Goal: Task Accomplishment & Management: Complete application form

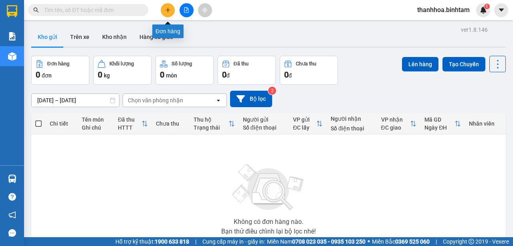
click at [171, 9] on button at bounding box center [168, 10] width 14 height 14
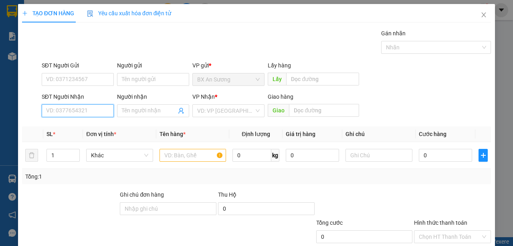
click at [103, 109] on input "SĐT Người Nhận" at bounding box center [78, 110] width 72 height 13
type input "0835579339"
click at [134, 110] on input "Người nhận" at bounding box center [149, 110] width 54 height 9
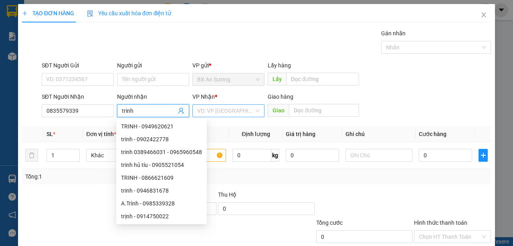
click at [254, 110] on div "VD: VP [GEOGRAPHIC_DATA]" at bounding box center [228, 110] width 72 height 13
type input "trinh"
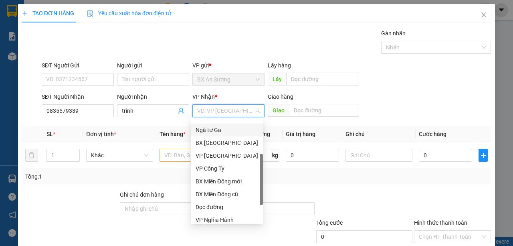
scroll to position [26, 0]
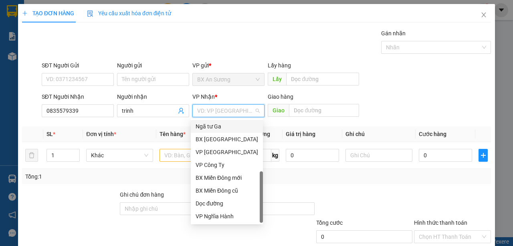
drag, startPoint x: 261, startPoint y: 149, endPoint x: 261, endPoint y: 237, distance: 88.1
click at [261, 237] on body "Kết quả tìm kiếm ( 0 ) Bộ lọc No Data thanhhoa.binhtam 1 Báo cáo Báo cáo dòng t…" at bounding box center [256, 123] width 513 height 246
click at [215, 204] on div "Dọc đường" at bounding box center [227, 203] width 63 height 9
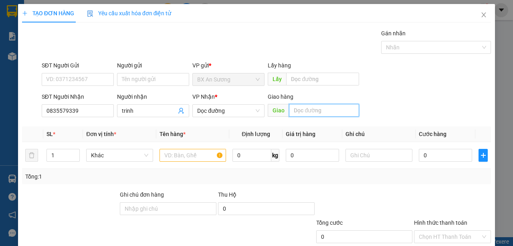
click at [306, 110] on input "text" at bounding box center [324, 110] width 70 height 13
type input "[PERSON_NAME] [PERSON_NAME]"
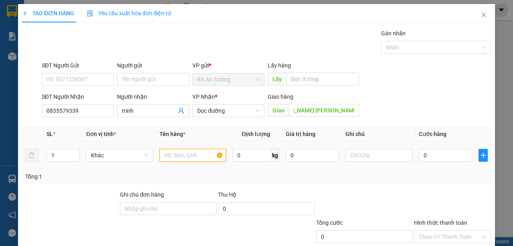
scroll to position [0, 0]
click at [189, 156] on input "text" at bounding box center [192, 155] width 67 height 13
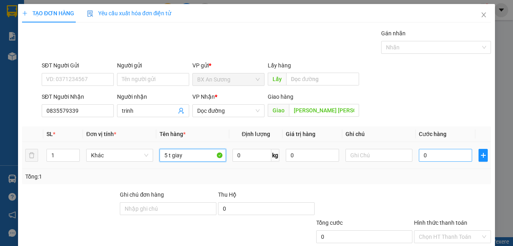
type input "5 t giay"
click at [451, 160] on input "0" at bounding box center [445, 155] width 53 height 13
type input "2"
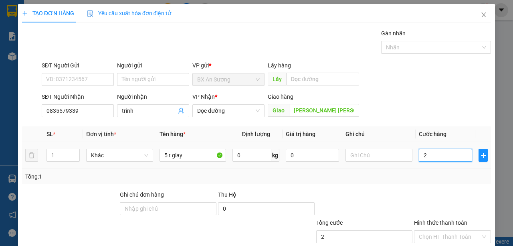
type input "25"
type input "250"
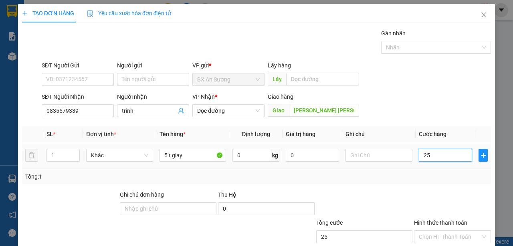
type input "250"
type input "2.500"
type input "25.000"
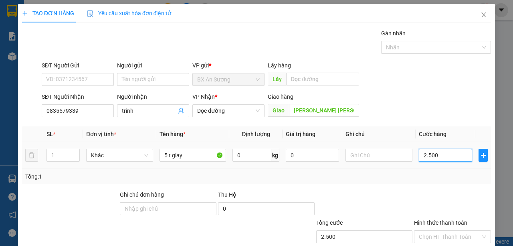
type input "25.000"
type input "250.000"
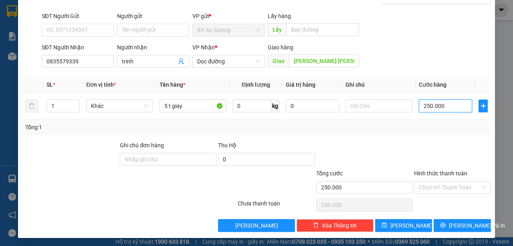
scroll to position [50, 0]
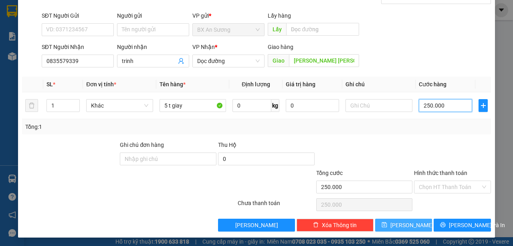
type input "250.000"
click at [387, 223] on icon "save" at bounding box center [383, 224] width 5 height 5
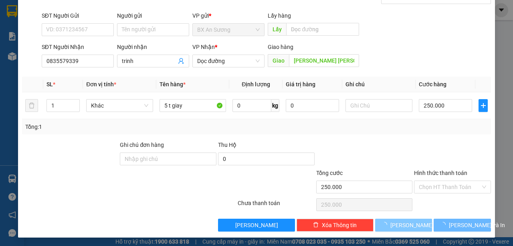
type input "0"
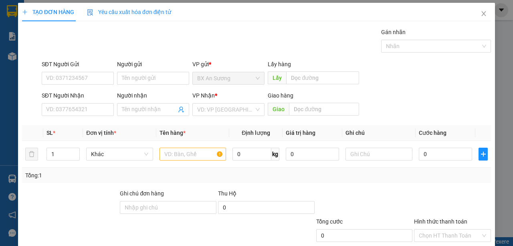
scroll to position [0, 0]
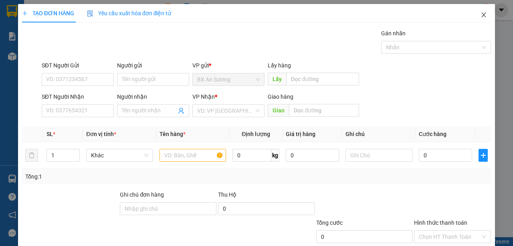
click at [482, 16] on icon "close" at bounding box center [483, 15] width 6 height 6
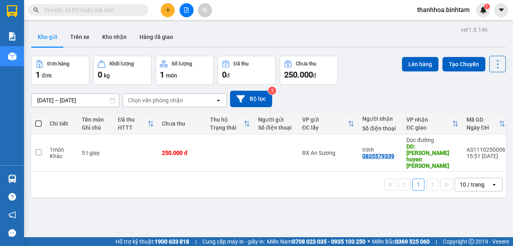
drag, startPoint x: 470, startPoint y: 22, endPoint x: 370, endPoint y: 169, distance: 177.6
click at [359, 177] on div "1 10 / trang open" at bounding box center [268, 184] width 468 height 14
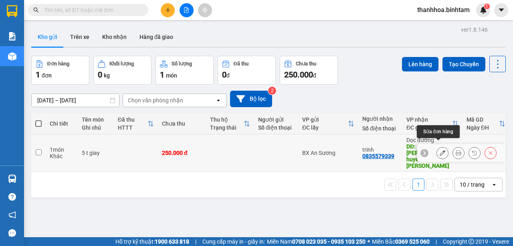
click at [440, 150] on icon at bounding box center [443, 153] width 6 height 6
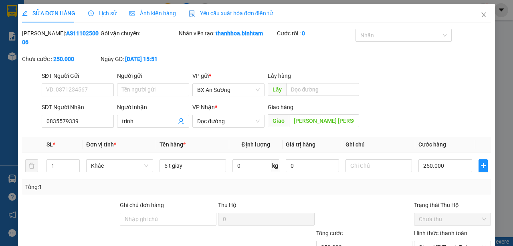
type input "0835579339"
type input "trinh"
type input "[PERSON_NAME] [PERSON_NAME]"
type input "250.000"
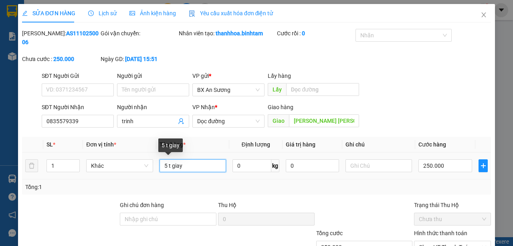
click at [190, 167] on input "5 t giay" at bounding box center [192, 165] width 67 height 13
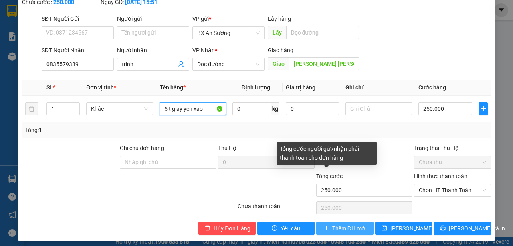
scroll to position [61, 0]
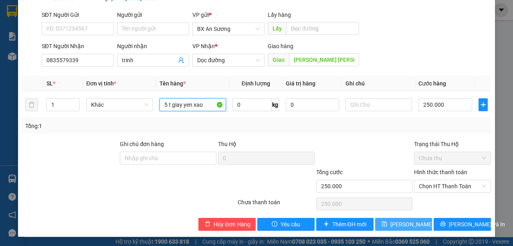
type input "5 t giay yen xao"
click at [399, 223] on span "[PERSON_NAME] thay đổi" at bounding box center [422, 224] width 64 height 9
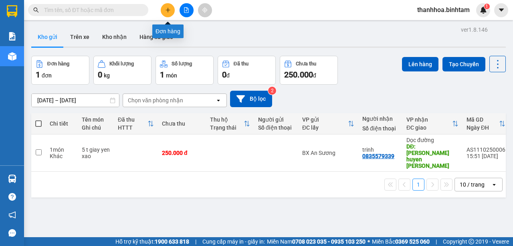
click at [165, 13] on button at bounding box center [168, 10] width 14 height 14
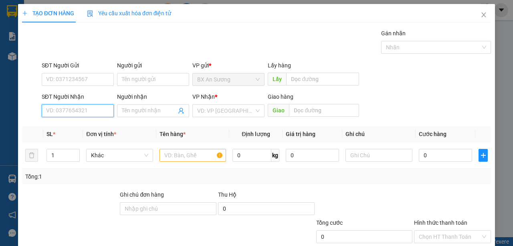
click at [85, 109] on input "SĐT Người Nhận" at bounding box center [78, 110] width 72 height 13
type input "0981165392"
click at [82, 122] on div "0981165392" at bounding box center [77, 126] width 62 height 9
type input "700.000"
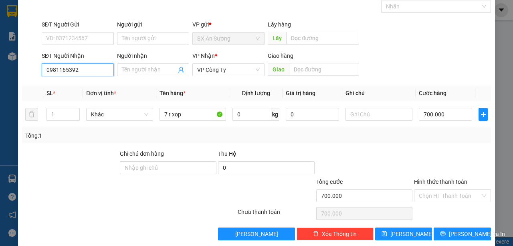
scroll to position [50, 0]
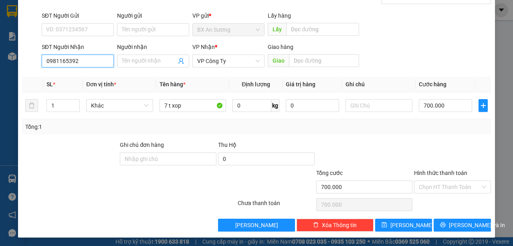
type input "0981165392"
click at [398, 216] on div "Transit Pickup Surcharge Ids Transit Deliver Surcharge Ids Transit Deliver Surc…" at bounding box center [256, 105] width 469 height 252
click at [415, 226] on button "[PERSON_NAME]" at bounding box center [403, 224] width 57 height 13
type input "0"
